Goal: Navigation & Orientation: Find specific page/section

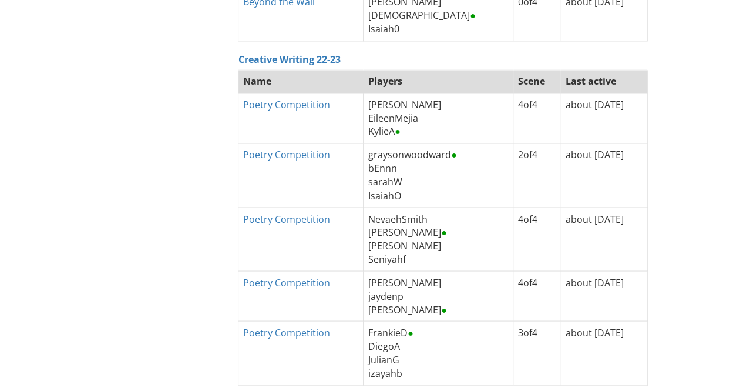
scroll to position [862, 0]
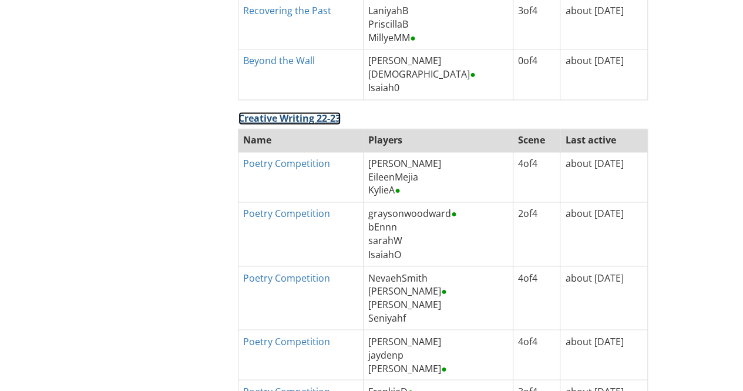
click at [288, 113] on link "Creative Writing 22-23" at bounding box center [290, 118] width 102 height 13
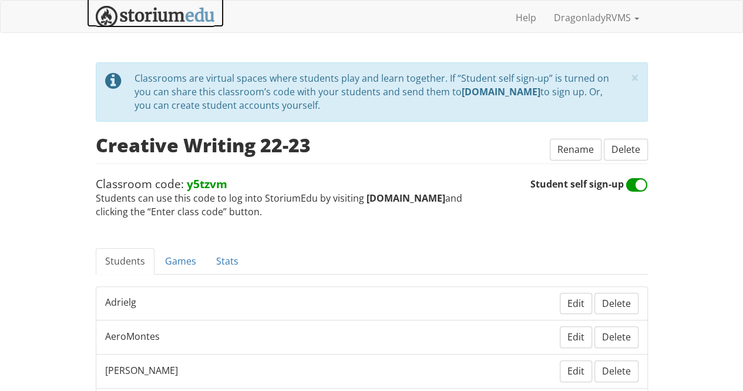
click at [143, 15] on img at bounding box center [155, 17] width 119 height 22
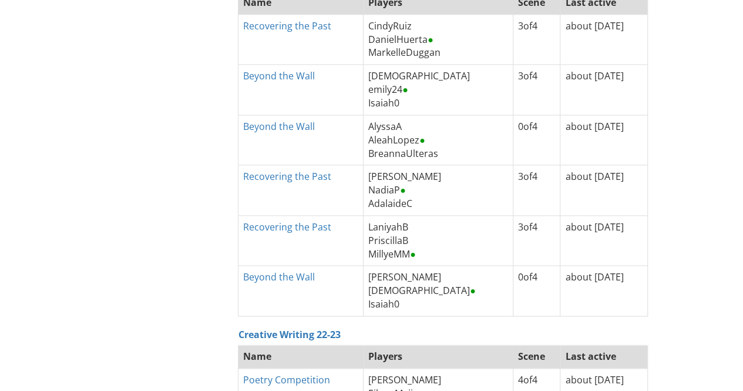
scroll to position [587, 0]
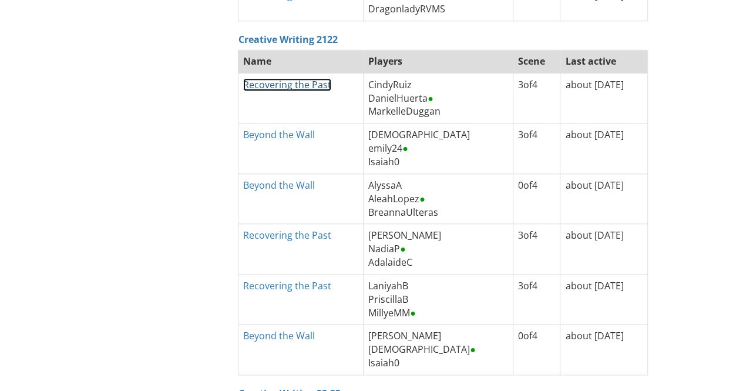
click at [286, 81] on link "Recovering the Past" at bounding box center [287, 84] width 88 height 13
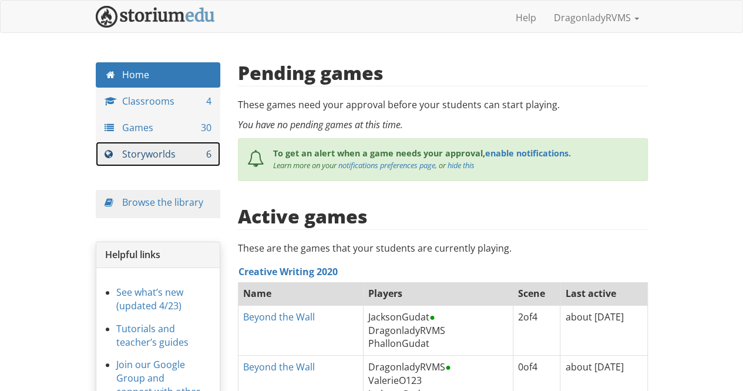
click at [157, 151] on link "Storyworlds 6" at bounding box center [158, 154] width 125 height 25
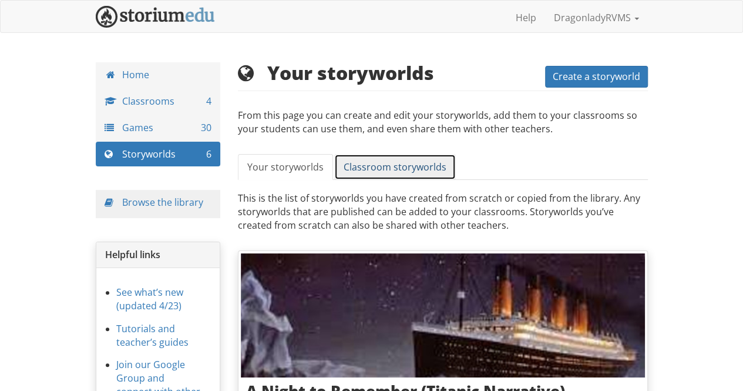
click at [382, 167] on span "Classroom storyworlds" at bounding box center [395, 166] width 103 height 13
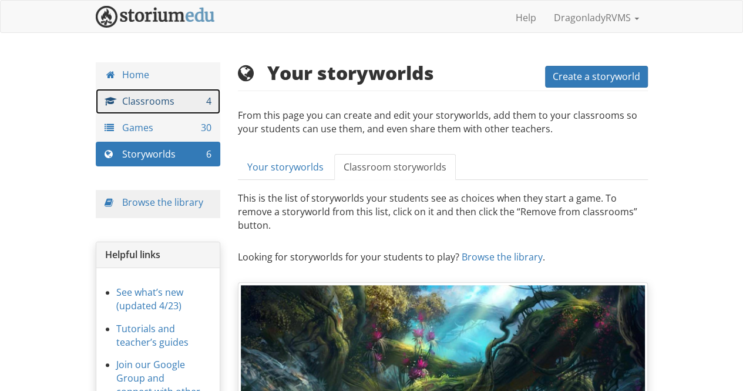
click at [143, 103] on link "Classrooms 4" at bounding box center [158, 101] width 125 height 25
